Goal: Information Seeking & Learning: Learn about a topic

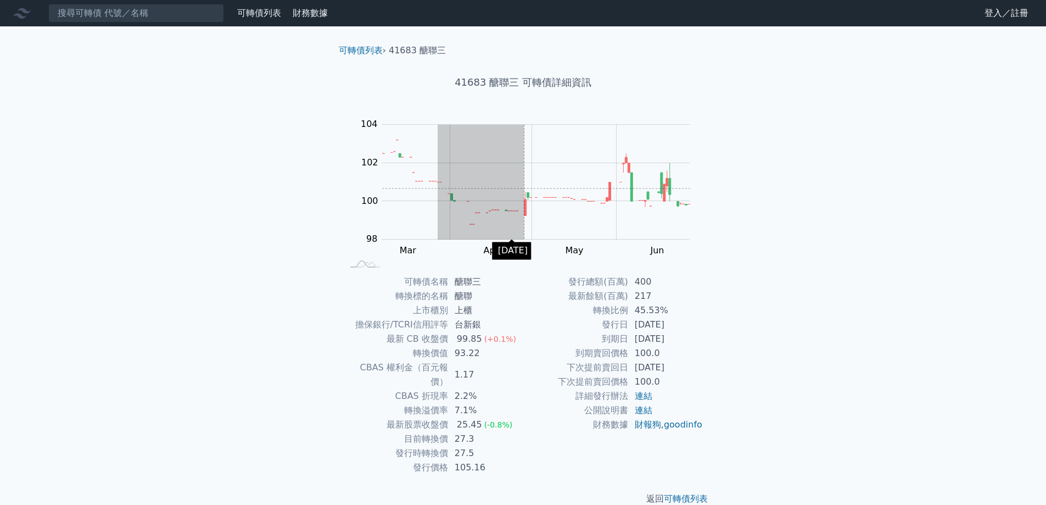
click at [559, 186] on rect "Chart" at bounding box center [536, 182] width 308 height 115
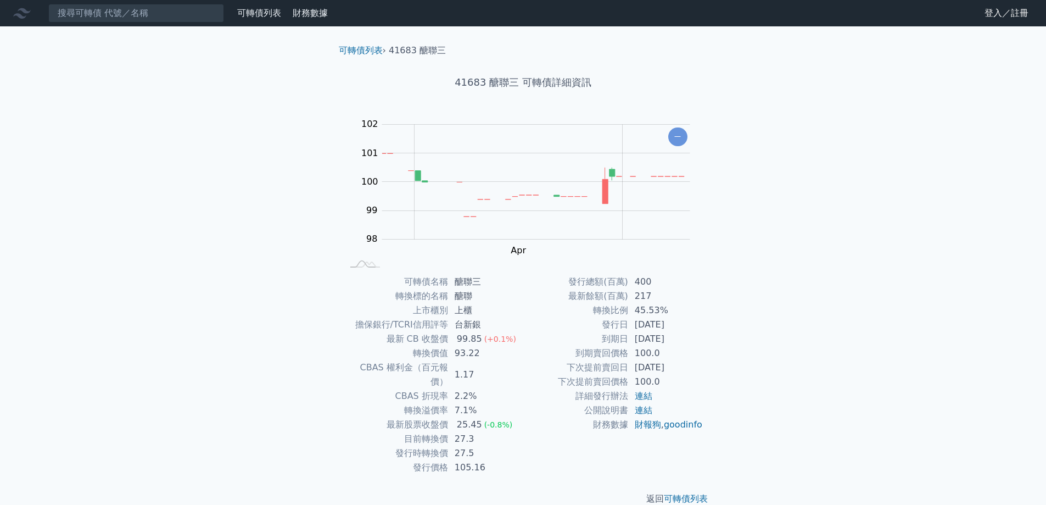
click at [747, 195] on div "可轉債列表 財務數據 可轉債列表 財務數據 登入／註冊 登入／註冊 可轉債列表 › 41683 醣聯三 41683 醣聯三 可轉債詳細資訊 Zoom Out …" at bounding box center [523, 261] width 1046 height 523
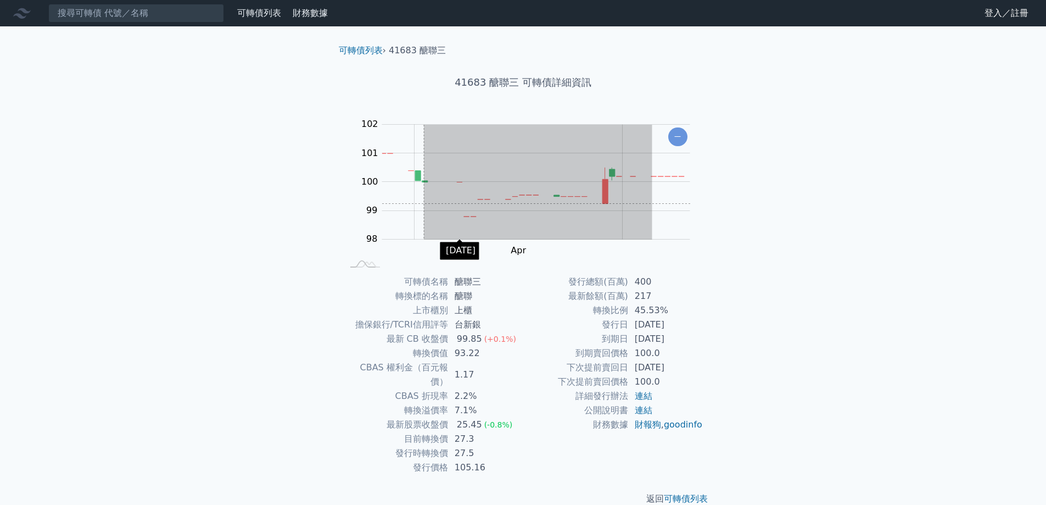
click at [376, 204] on g "Zoom Out 104 96 97 98 99 100 101 102 106 104 94" at bounding box center [531, 181] width 352 height 125
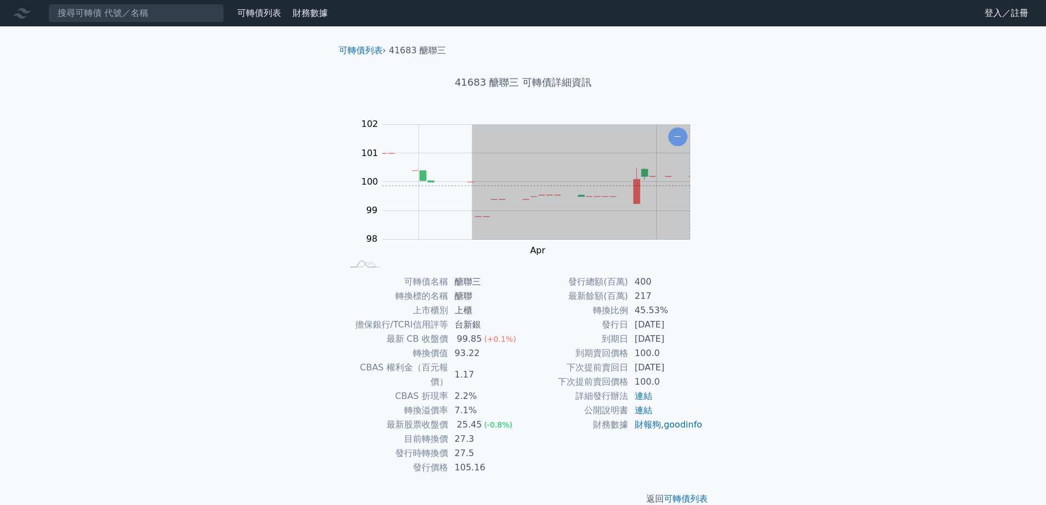
click at [778, 185] on div "可轉債列表 財務數據 可轉債列表 財務數據 登入／註冊 登入／註冊 可轉債列表 › 41683 醣聯三 41683 醣聯三 可轉債詳細資訊 Zoom Out …" at bounding box center [523, 261] width 1046 height 523
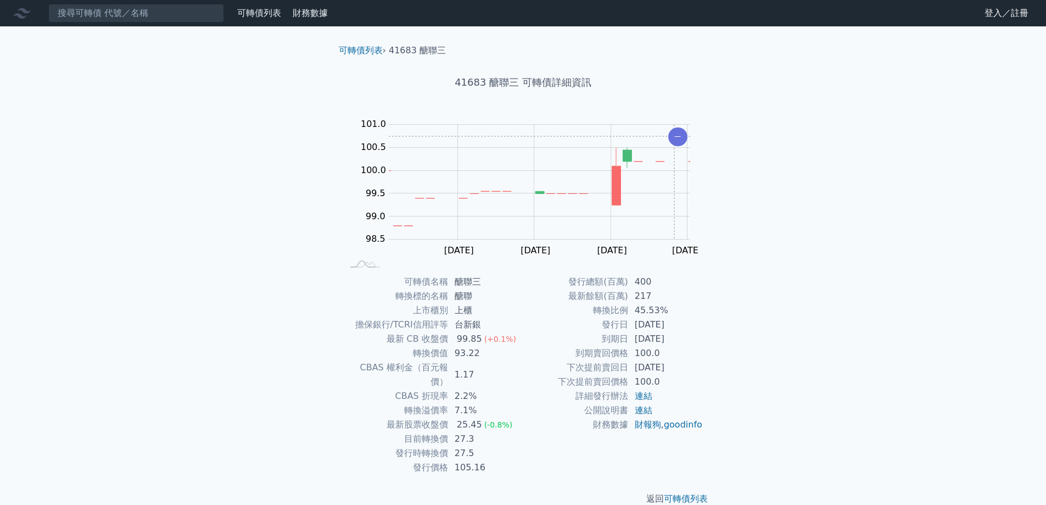
click at [673, 136] on icon "Chart" at bounding box center [677, 136] width 19 height 19
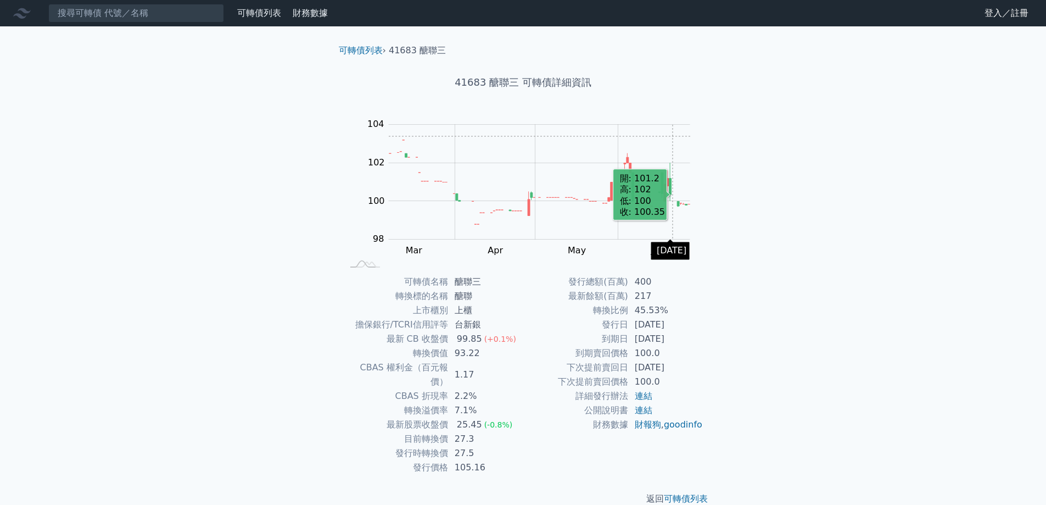
click at [673, 136] on rect "Chart" at bounding box center [540, 182] width 302 height 115
click at [737, 175] on div "可轉債列表 財務數據 可轉債列表 財務數據 登入／註冊 登入／註冊 可轉債列表 › 41683 醣聯三 41683 醣聯三 可轉債詳細資訊 Zoom Out …" at bounding box center [523, 261] width 1046 height 523
click at [753, 342] on div "可轉債列表 財務數據 可轉債列表 財務數據 登入／註冊 登入／註冊 可轉債列表 › 41683 醣聯三 41683 醣聯三 可轉債詳細資訊 Zoom Out …" at bounding box center [523, 261] width 1046 height 523
